Goal: Information Seeking & Learning: Check status

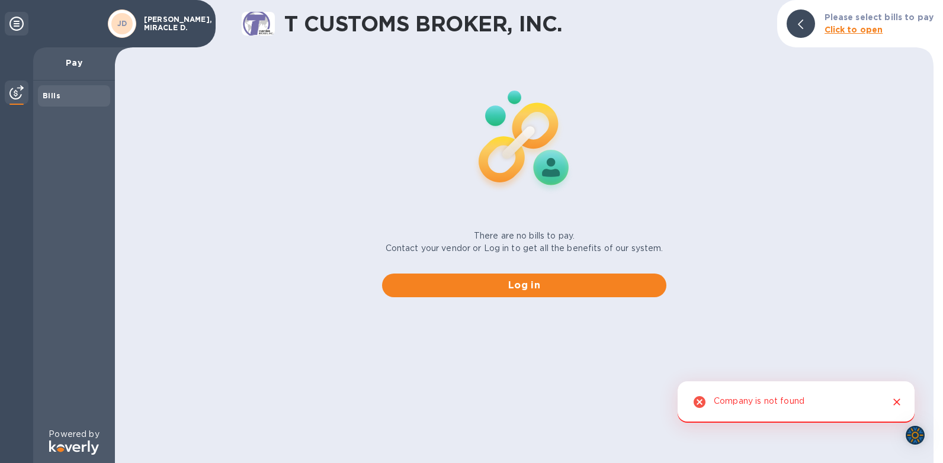
click at [259, 216] on div "There are no bills to pay. Contact your vendor or Log in to get all the benefit…" at bounding box center [524, 179] width 828 height 255
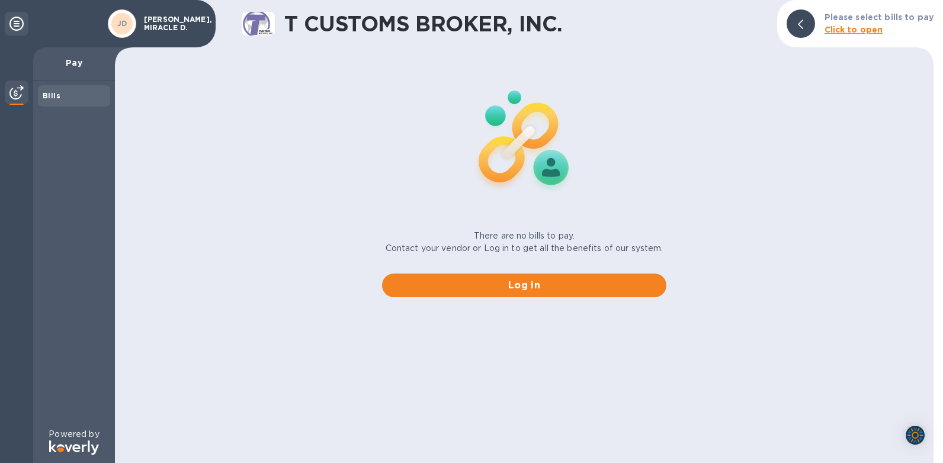
click at [62, 94] on div "Bills" at bounding box center [74, 96] width 63 height 12
click at [78, 65] on p "Pay" at bounding box center [74, 63] width 63 height 12
click at [309, 119] on div "There are no bills to pay. Contact your vendor or Log in to get all the benefit…" at bounding box center [524, 179] width 828 height 255
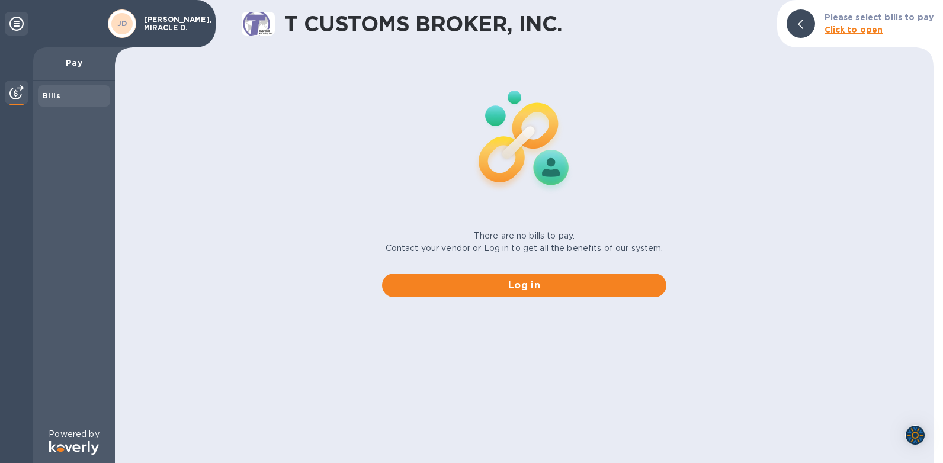
click at [849, 32] on b "Click to open" at bounding box center [853, 29] width 59 height 9
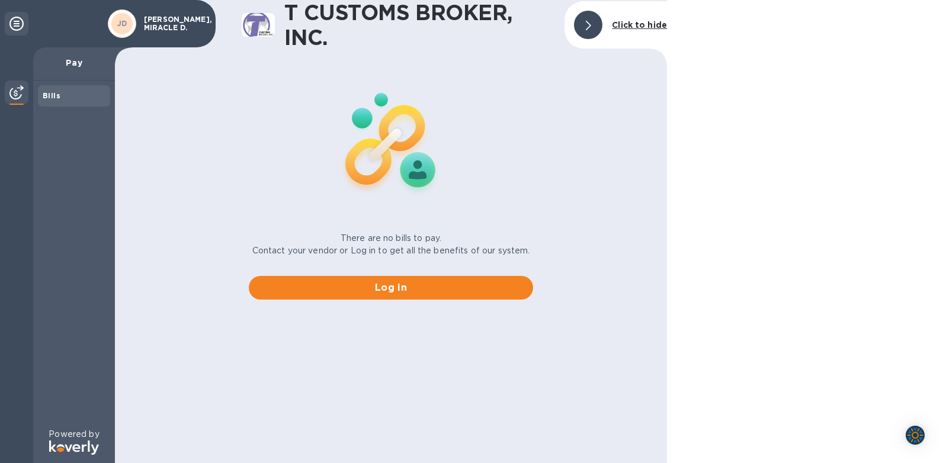
click at [218, 133] on div "There are no bills to pay. Contact your vendor or Log in to get all the benefit…" at bounding box center [390, 181] width 561 height 255
drag, startPoint x: 93, startPoint y: 83, endPoint x: 127, endPoint y: 97, distance: 36.9
click at [99, 86] on div "Bills" at bounding box center [74, 255] width 82 height 348
click at [146, 99] on div "There are no bills to pay. Contact your vendor or Log in to get all the benefit…" at bounding box center [390, 181] width 561 height 255
click at [278, 71] on div "There are no bills to pay. Contact your vendor or Log in to get all the benefit…" at bounding box center [390, 181] width 561 height 255
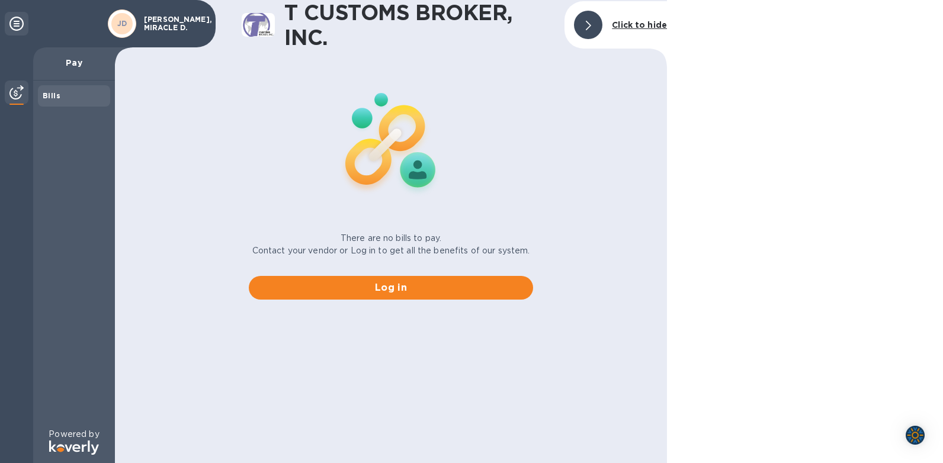
click at [75, 60] on p "Pay" at bounding box center [74, 63] width 63 height 12
click at [249, 164] on div "There are no bills to pay. Contact your vendor or Log in to get all the benefit…" at bounding box center [390, 181] width 561 height 255
click at [377, 288] on span "Log in" at bounding box center [390, 288] width 265 height 14
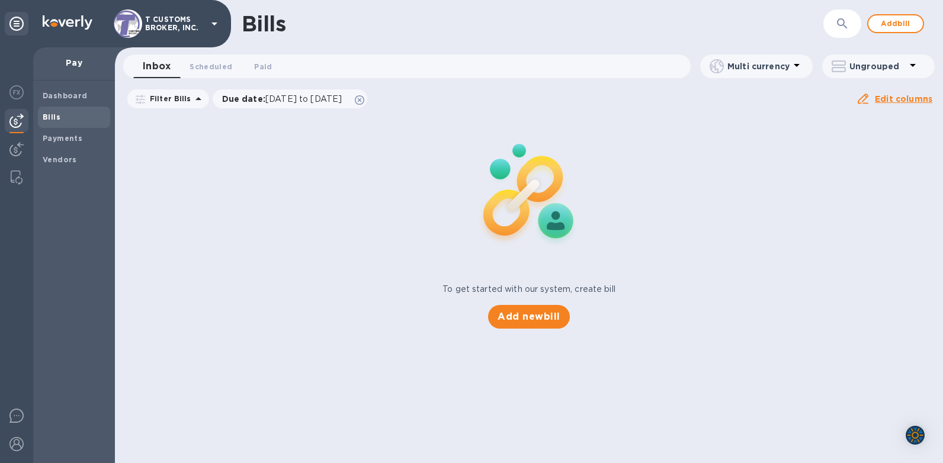
drag, startPoint x: 306, startPoint y: 173, endPoint x: 296, endPoint y: 158, distance: 18.4
click at [306, 173] on div "To get started with our system, create bill Add new bill" at bounding box center [528, 221] width 837 height 223
click at [49, 144] on span "Payments" at bounding box center [63, 139] width 40 height 12
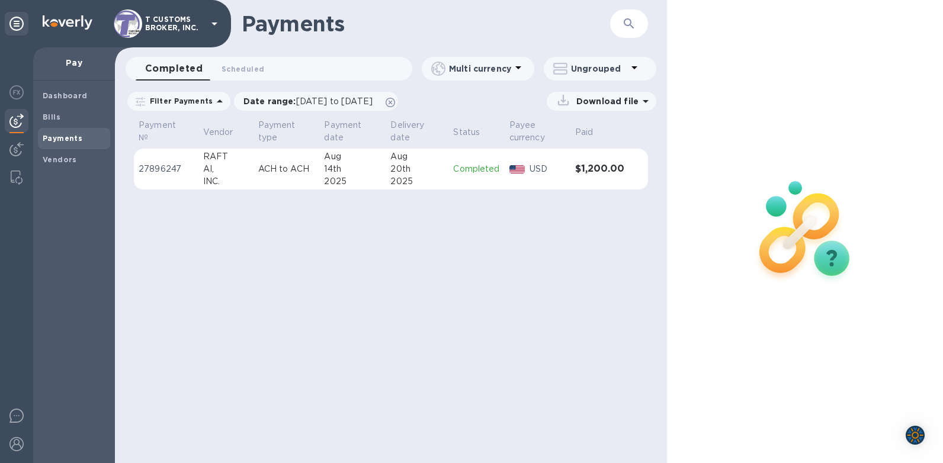
click at [339, 253] on div "Payments ​ Completed 0 Scheduled 0 Multi currency Ungrouped Filter Payments Dat…" at bounding box center [391, 231] width 552 height 463
click at [303, 257] on div "Payments ​ Completed 0 Scheduled 0 Multi currency Ungrouped Filter Payments Dat…" at bounding box center [391, 231] width 552 height 463
click at [58, 99] on b "Dashboard" at bounding box center [65, 95] width 45 height 9
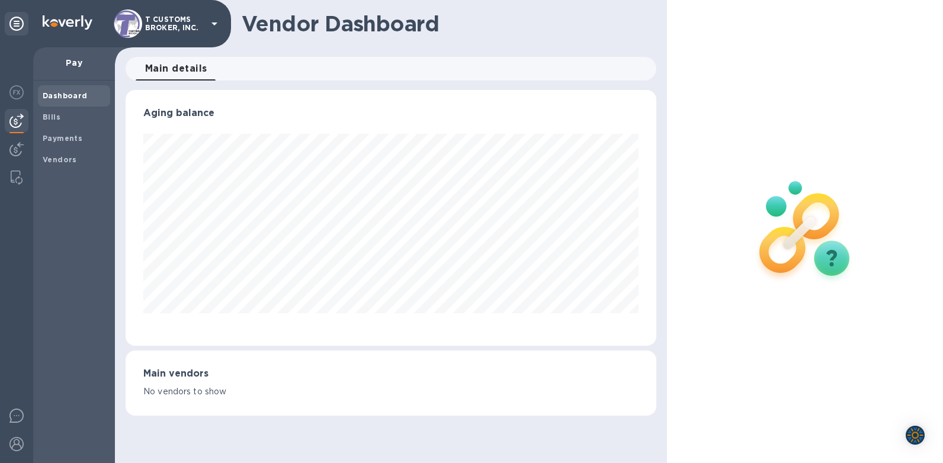
scroll to position [256, 531]
click at [5, 150] on div at bounding box center [17, 150] width 24 height 26
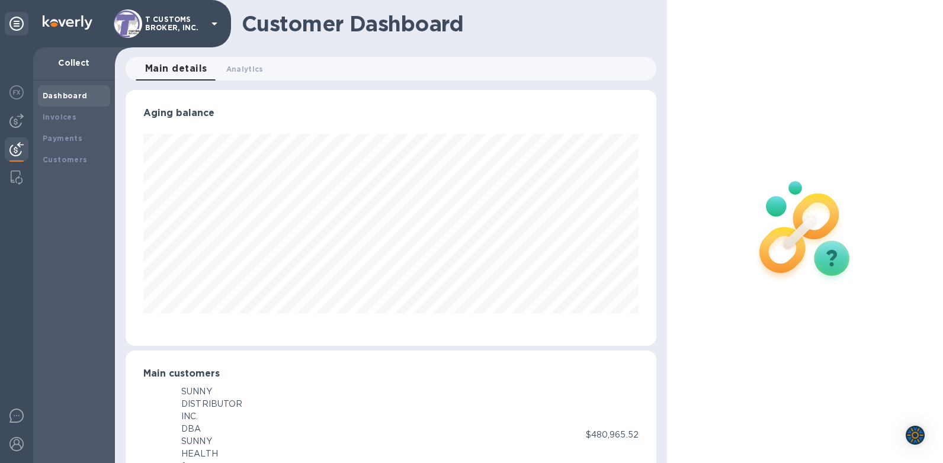
scroll to position [591883, 591613]
click at [8, 151] on div at bounding box center [17, 150] width 24 height 26
click at [68, 121] on div "Invoices" at bounding box center [74, 117] width 63 height 12
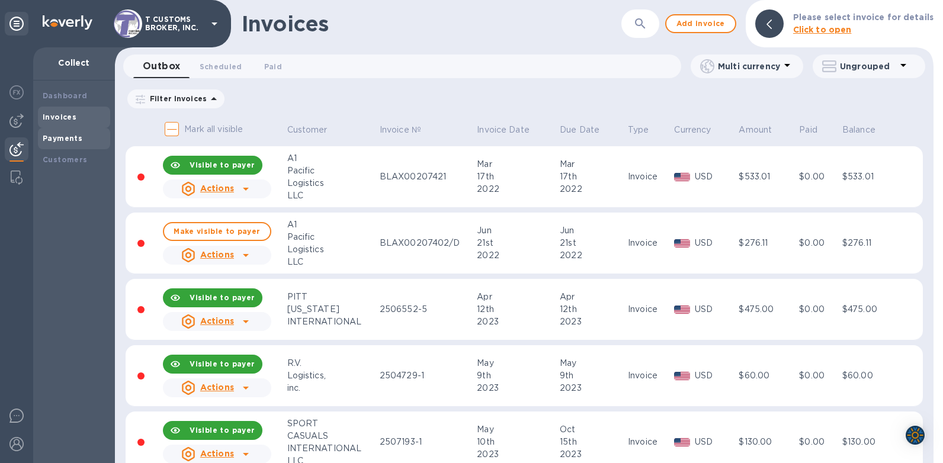
click at [69, 138] on b "Payments" at bounding box center [63, 138] width 40 height 9
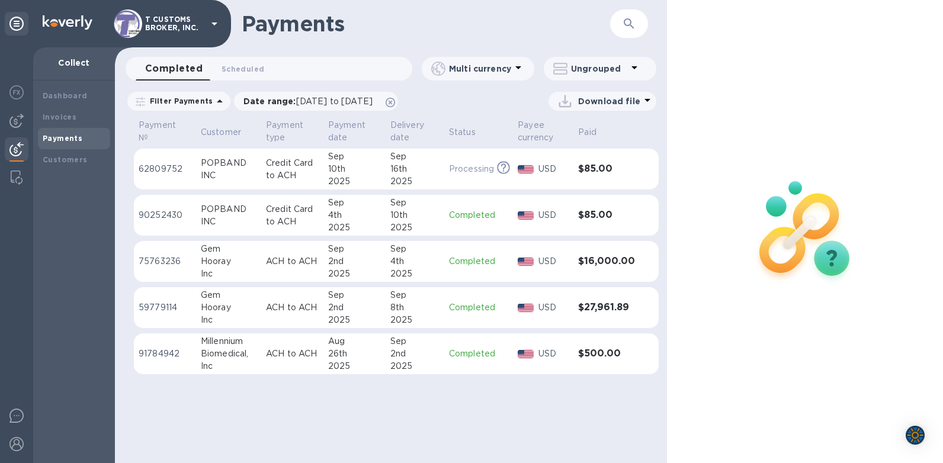
click at [52, 140] on b "Payments" at bounding box center [63, 138] width 40 height 9
click at [618, 31] on button "button" at bounding box center [629, 23] width 28 height 28
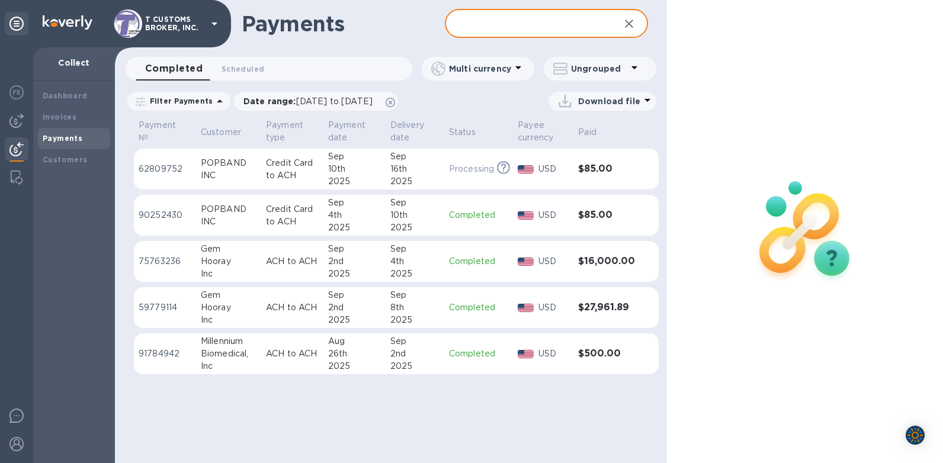
click at [548, 20] on input "text" at bounding box center [527, 23] width 165 height 29
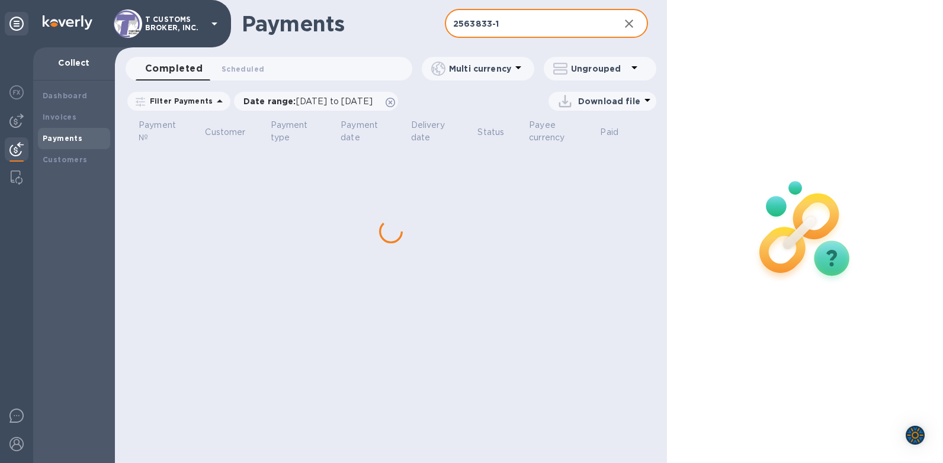
type input "2563833-1"
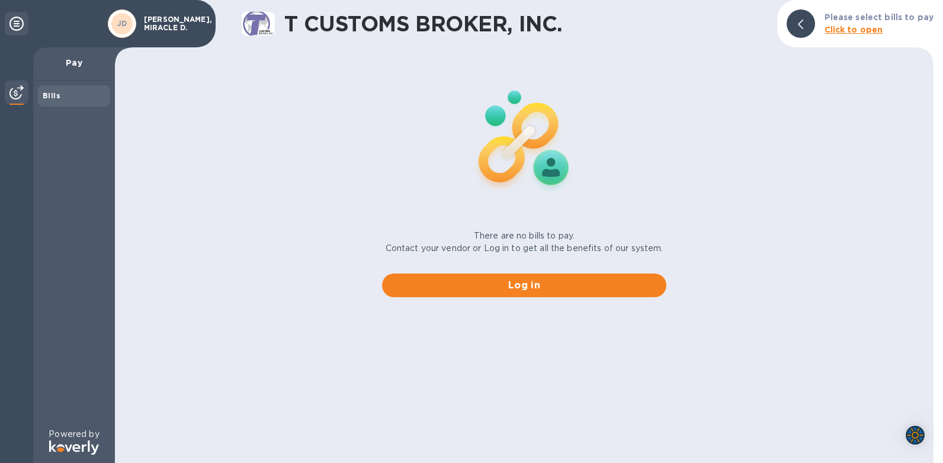
click at [175, 33] on div "[PERSON_NAME], MIRACLE D." at bounding box center [174, 23] width 70 height 21
click at [856, 33] on b "Click to open" at bounding box center [853, 29] width 59 height 9
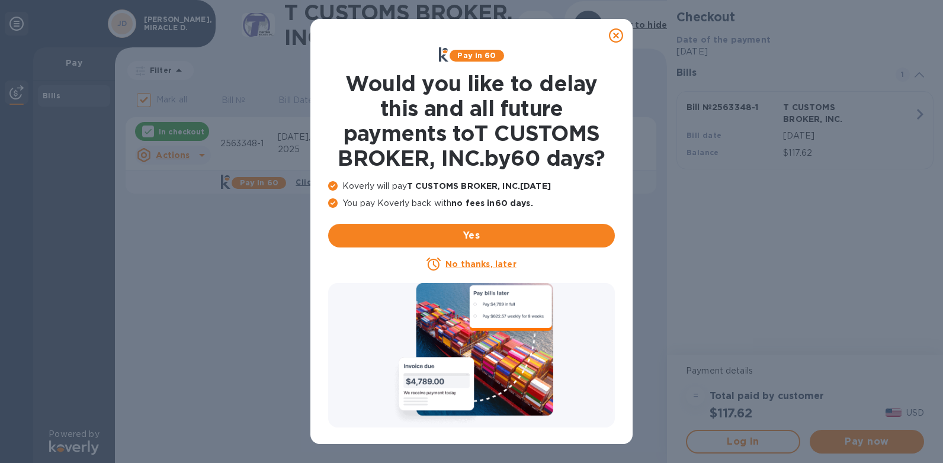
click at [615, 40] on icon at bounding box center [616, 35] width 14 height 14
